Goal: Task Accomplishment & Management: Manage account settings

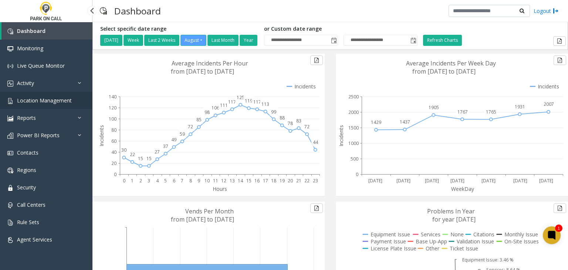
click at [65, 103] on span "Location Management" at bounding box center [44, 100] width 55 height 7
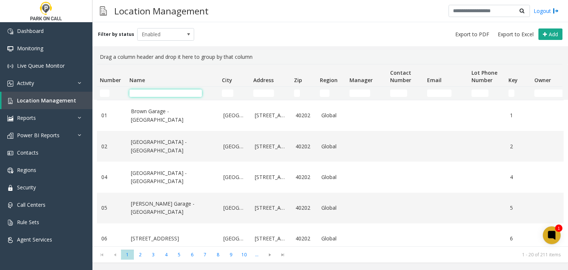
click at [132, 93] on input "Name Filter" at bounding box center [165, 92] width 72 height 7
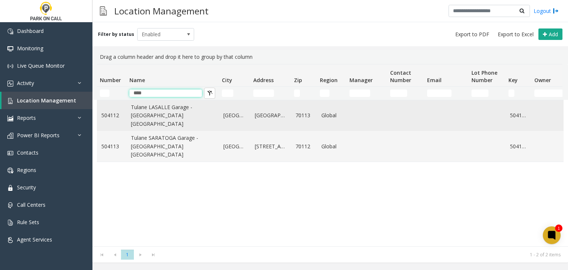
type input "****"
click at [148, 120] on link "Tulane LASALLE Garage - Universal Parking New Orleans" at bounding box center [173, 115] width 84 height 25
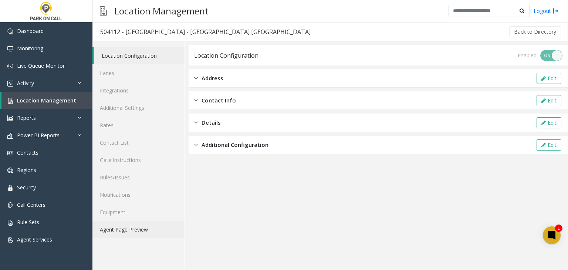
click at [136, 234] on link "Agent Page Preview" at bounding box center [138, 229] width 92 height 17
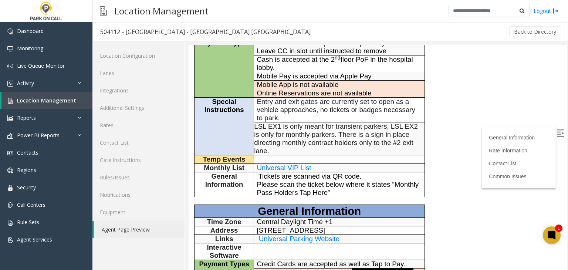
scroll to position [148, 0]
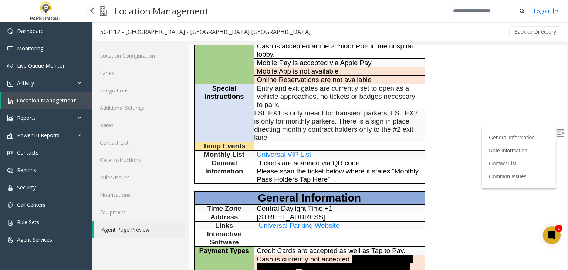
click at [78, 106] on link "Location Management" at bounding box center [46, 100] width 91 height 17
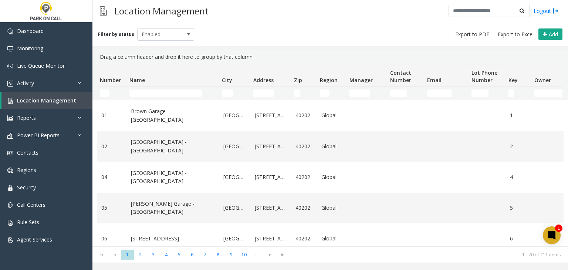
drag, startPoint x: 152, startPoint y: 87, endPoint x: 149, endPoint y: 95, distance: 8.7
click at [152, 87] on td "Name Filter" at bounding box center [172, 92] width 92 height 13
click at [148, 96] on td "Name Filter" at bounding box center [172, 92] width 92 height 13
drag, startPoint x: 148, startPoint y: 96, endPoint x: 144, endPoint y: 96, distance: 4.4
click at [144, 96] on td "Name Filter" at bounding box center [172, 92] width 92 height 13
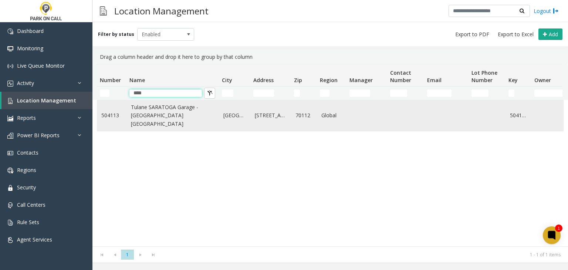
type input "****"
click at [160, 111] on link "Tulane SARATOGA Garage - Universal Parking New Orleans" at bounding box center [173, 115] width 84 height 25
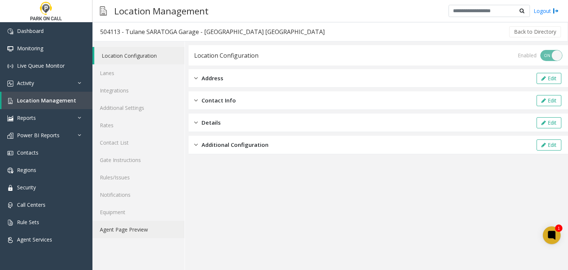
click at [149, 223] on link "Agent Page Preview" at bounding box center [138, 229] width 92 height 17
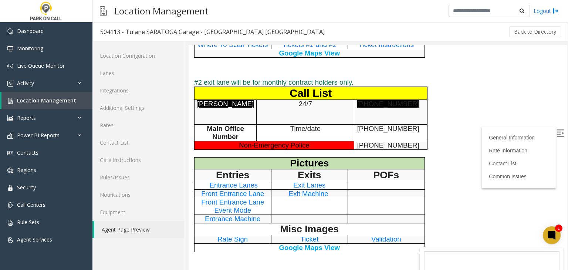
scroll to position [1035, 0]
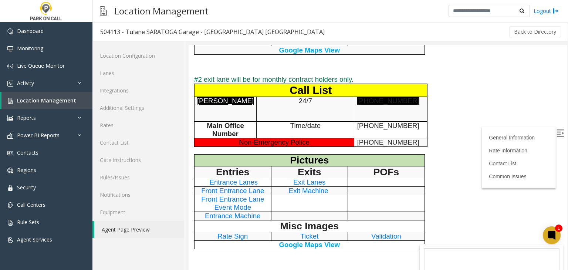
click at [278, 154] on p "Pictures" at bounding box center [309, 159] width 224 height 11
drag, startPoint x: 227, startPoint y: 72, endPoint x: 220, endPoint y: 66, distance: 9.4
click at [220, 97] on td "James Womack" at bounding box center [225, 109] width 62 height 25
click at [215, 97] on font "James Womack" at bounding box center [225, 101] width 57 height 8
click at [302, 138] on span "Non-Emergency Police" at bounding box center [274, 142] width 71 height 8
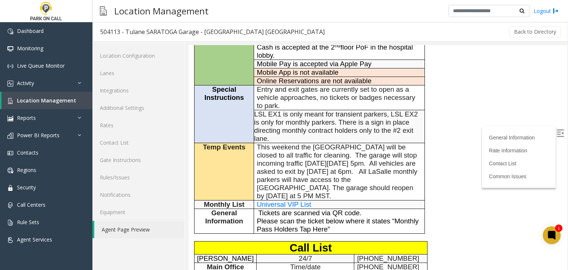
scroll to position [117, 0]
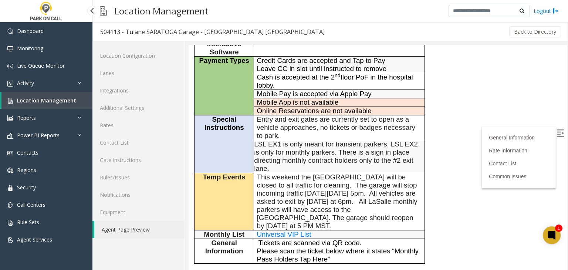
click at [60, 101] on span "Location Management" at bounding box center [46, 100] width 59 height 7
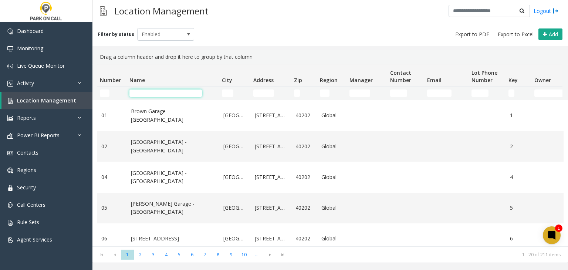
click at [165, 92] on input "Name Filter" at bounding box center [165, 92] width 72 height 7
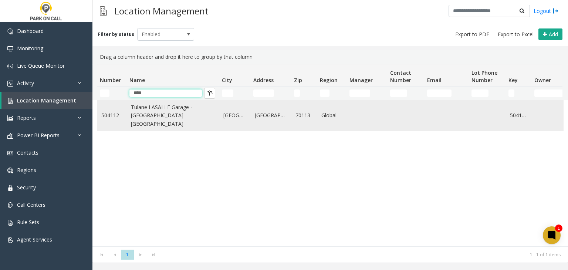
type input "****"
click at [164, 115] on link "Tulane LASALLE Garage - Universal Parking New Orleans" at bounding box center [173, 115] width 84 height 25
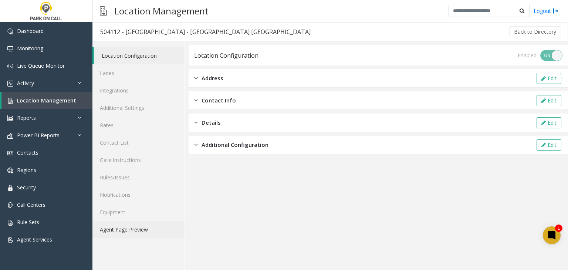
click at [152, 230] on link "Agent Page Preview" at bounding box center [138, 229] width 92 height 17
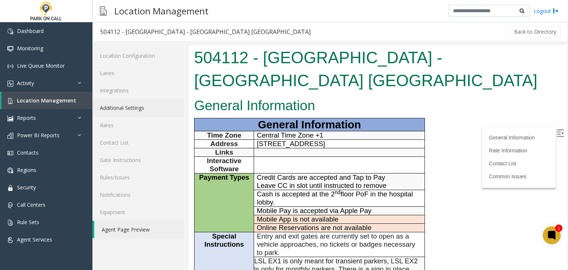
click at [130, 105] on link "Additional Settings" at bounding box center [138, 107] width 92 height 17
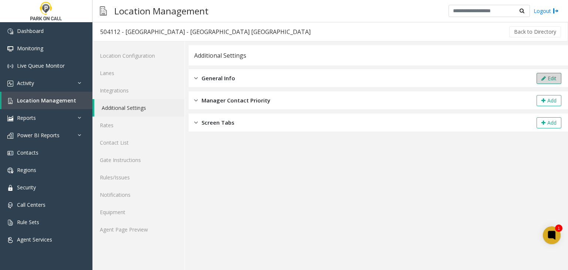
click at [544, 78] on icon at bounding box center [543, 78] width 4 height 5
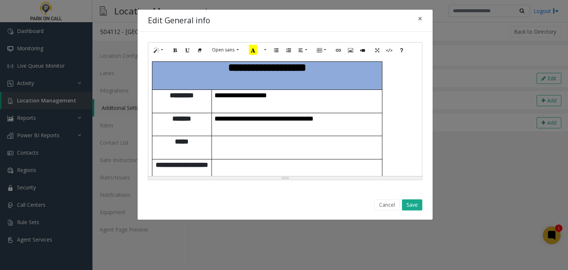
click at [306, 159] on p at bounding box center [296, 164] width 165 height 10
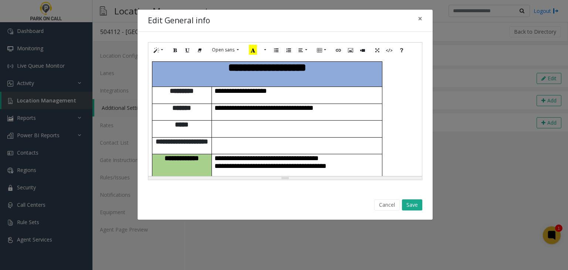
scroll to position [274, 0]
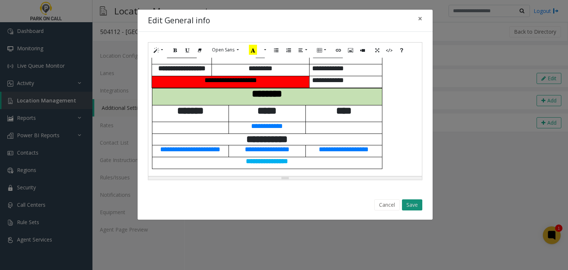
click at [410, 201] on button "Save" at bounding box center [412, 204] width 20 height 11
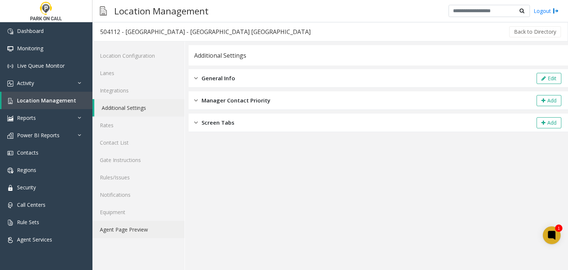
click at [146, 232] on link "Agent Page Preview" at bounding box center [138, 229] width 92 height 17
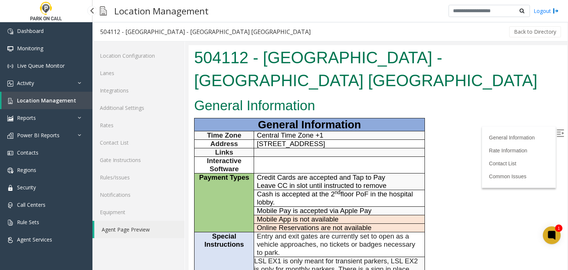
click at [60, 102] on span "Location Management" at bounding box center [46, 100] width 59 height 7
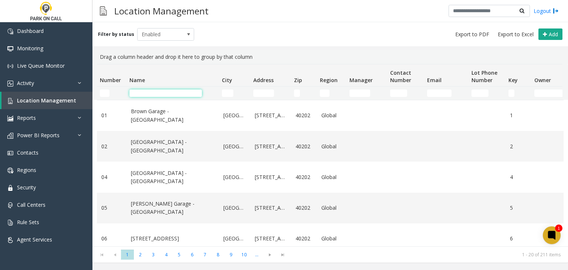
click at [136, 94] on input "Name Filter" at bounding box center [165, 92] width 72 height 7
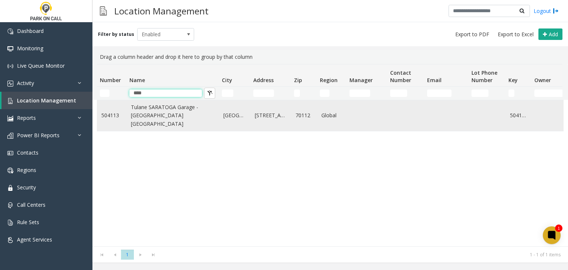
type input "****"
click at [132, 107] on td "Tulane SARATOGA Garage - Universal Parking New Orleans" at bounding box center [172, 115] width 92 height 31
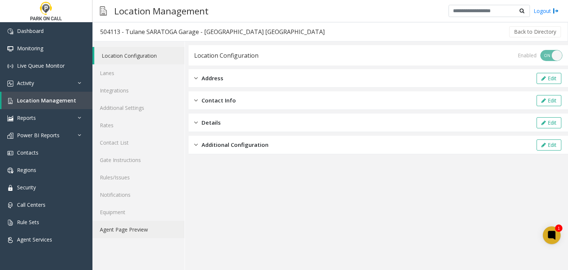
click at [132, 227] on link "Agent Page Preview" at bounding box center [138, 229] width 92 height 17
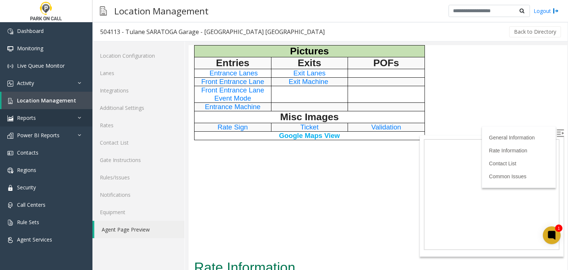
scroll to position [1146, 0]
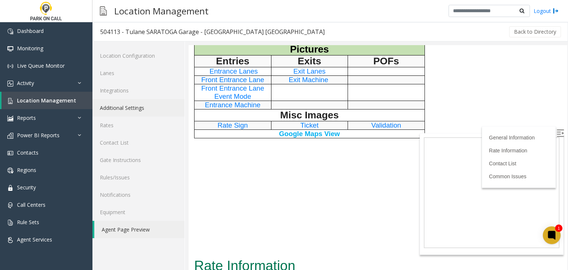
click at [159, 109] on link "Additional Settings" at bounding box center [138, 107] width 92 height 17
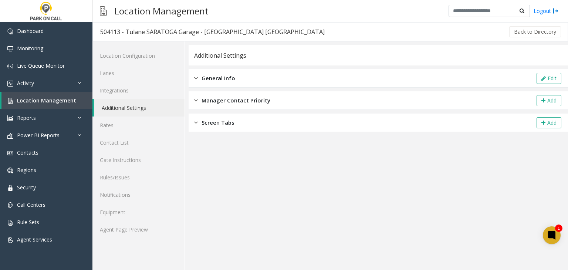
click at [534, 77] on div "General Info Edit" at bounding box center [377, 78] width 379 height 18
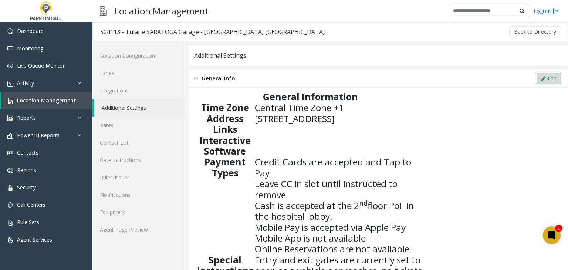
click at [541, 78] on icon at bounding box center [543, 78] width 4 height 5
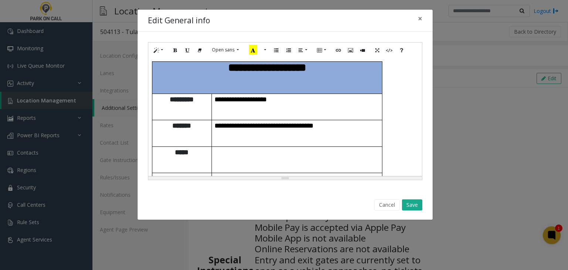
click at [351, 199] on p "**********" at bounding box center [296, 204] width 165 height 10
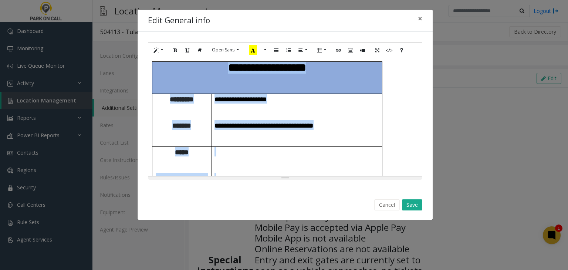
paste div
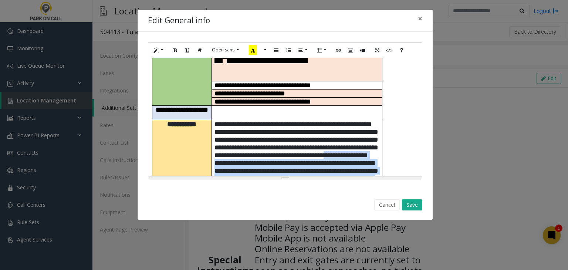
scroll to position [125, 0]
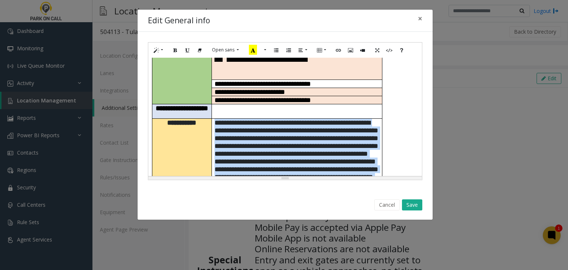
drag, startPoint x: 356, startPoint y: 137, endPoint x: 215, endPoint y: 79, distance: 152.2
click at [215, 119] on p "**********" at bounding box center [296, 154] width 165 height 70
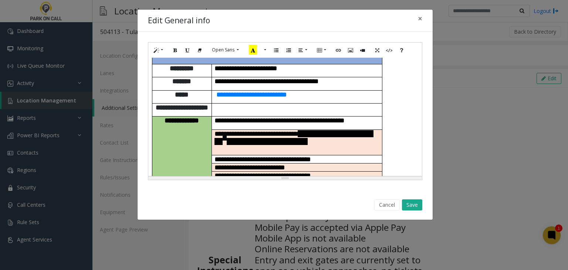
scroll to position [0, 0]
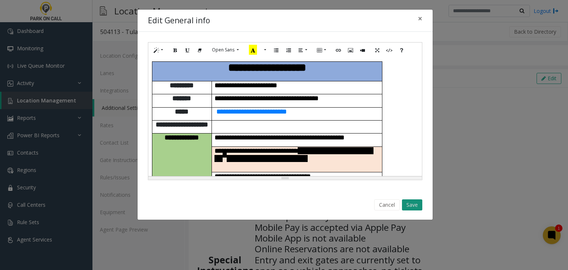
click at [408, 201] on button "Save" at bounding box center [412, 204] width 20 height 11
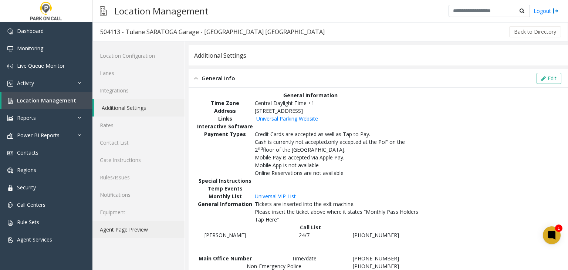
click at [134, 229] on link "Agent Page Preview" at bounding box center [138, 229] width 92 height 17
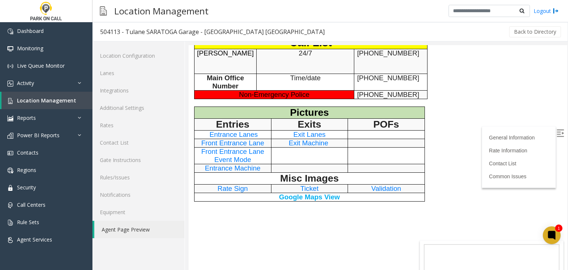
scroll to position [296, 0]
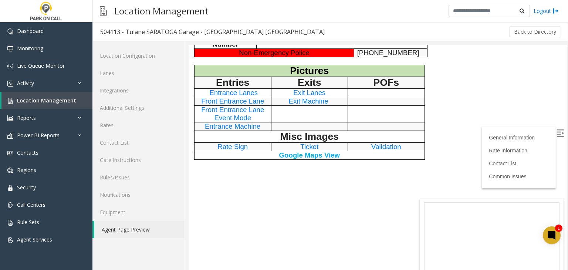
click at [239, 133] on p "Misc Images" at bounding box center [309, 136] width 224 height 11
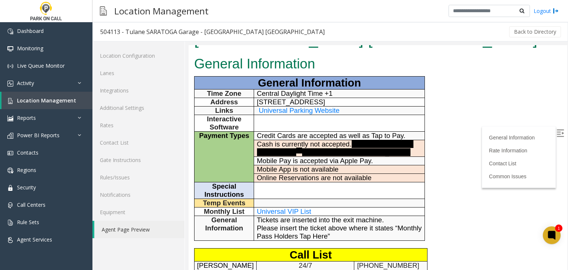
scroll to position [0, 0]
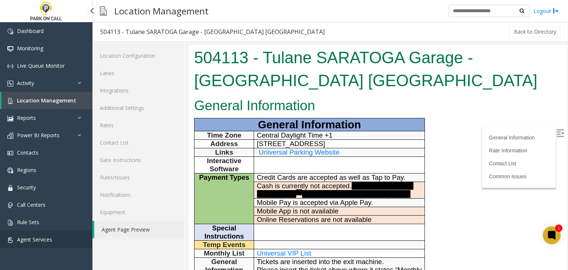
click at [70, 242] on link "Agent Services" at bounding box center [46, 239] width 92 height 17
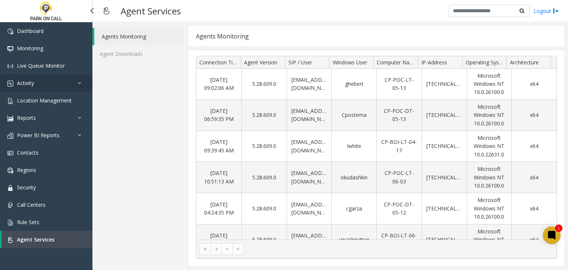
click at [42, 90] on link "Activity" at bounding box center [46, 82] width 92 height 17
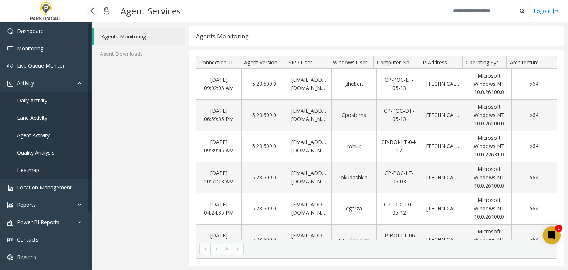
click at [40, 102] on span "Daily Activity" at bounding box center [32, 100] width 30 height 7
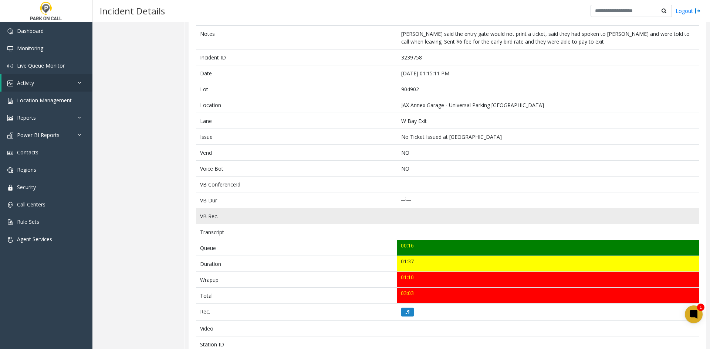
scroll to position [74, 0]
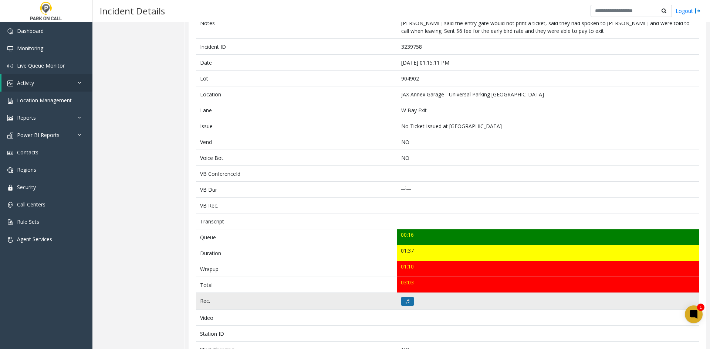
click at [402, 302] on button at bounding box center [407, 301] width 13 height 9
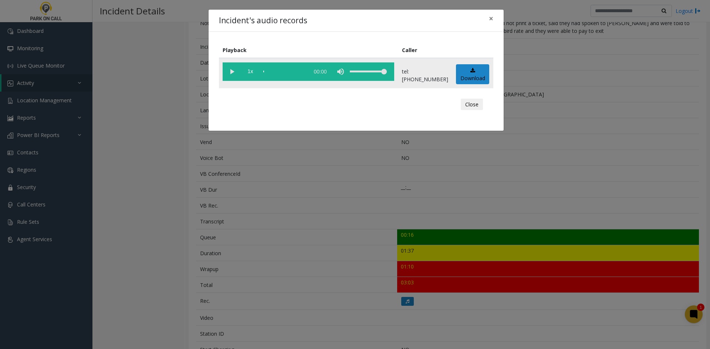
click at [239, 75] on vg-play-pause at bounding box center [231, 71] width 18 height 18
drag, startPoint x: 230, startPoint y: 73, endPoint x: 252, endPoint y: 76, distance: 21.7
click at [252, 76] on vg-controls "1x 01:44" at bounding box center [307, 71] width 171 height 18
click at [252, 76] on span "1x" at bounding box center [250, 71] width 18 height 18
click at [252, 76] on span "1.5x" at bounding box center [250, 71] width 18 height 18
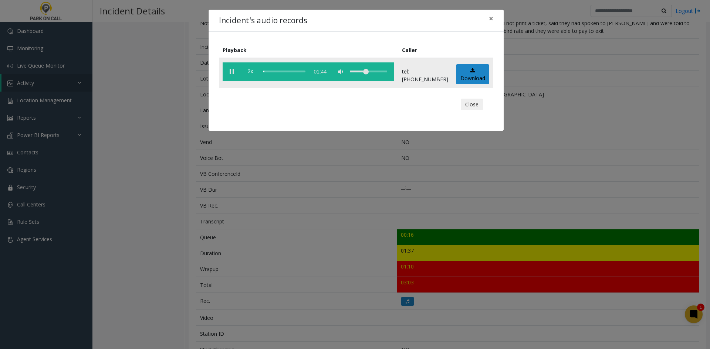
click at [375, 74] on div "volume level" at bounding box center [368, 71] width 37 height 18
click at [175, 216] on div "Incident's audio records × Playback Caller 2x 01:44 tel:[PHONE_NUMBER] Download…" at bounding box center [355, 174] width 710 height 349
